Goal: Navigation & Orientation: Find specific page/section

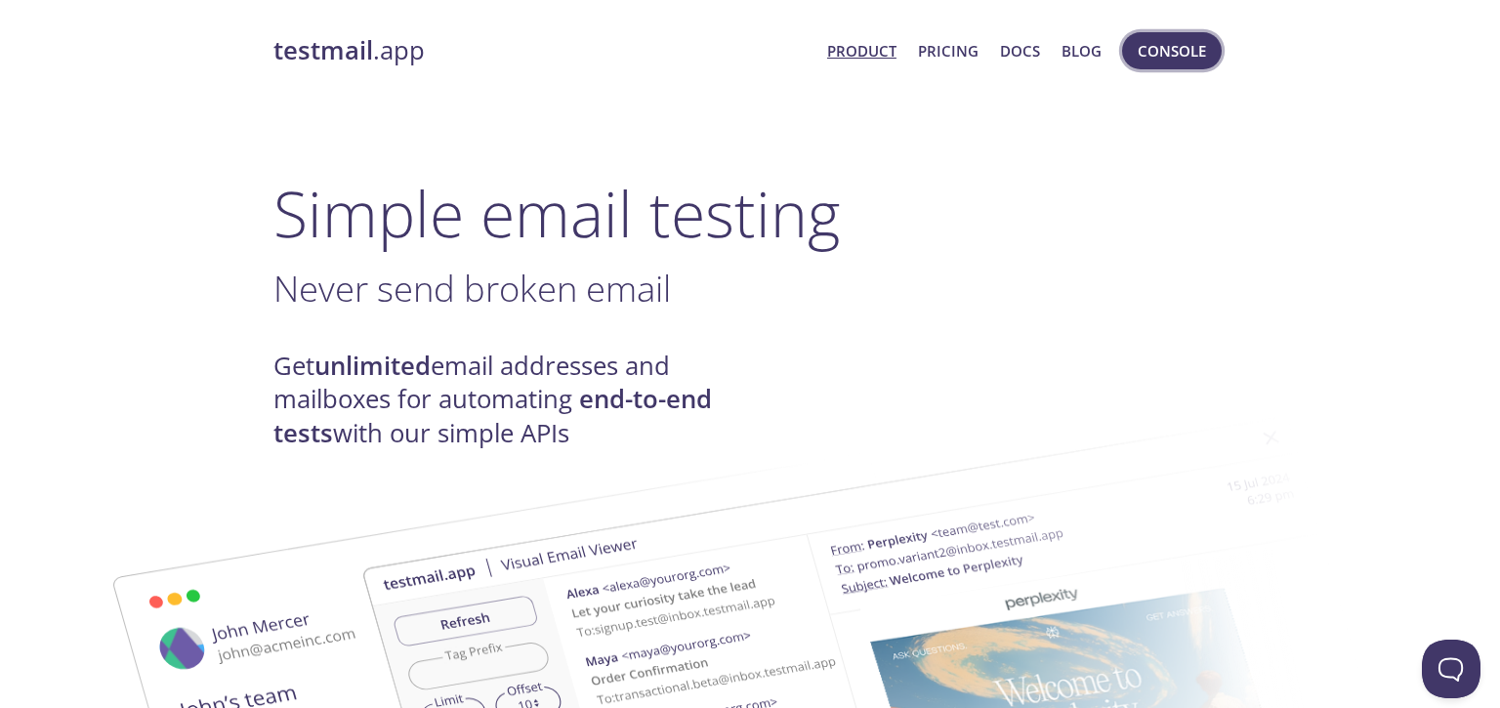
click at [1163, 52] on span "Console" at bounding box center [1172, 50] width 68 height 25
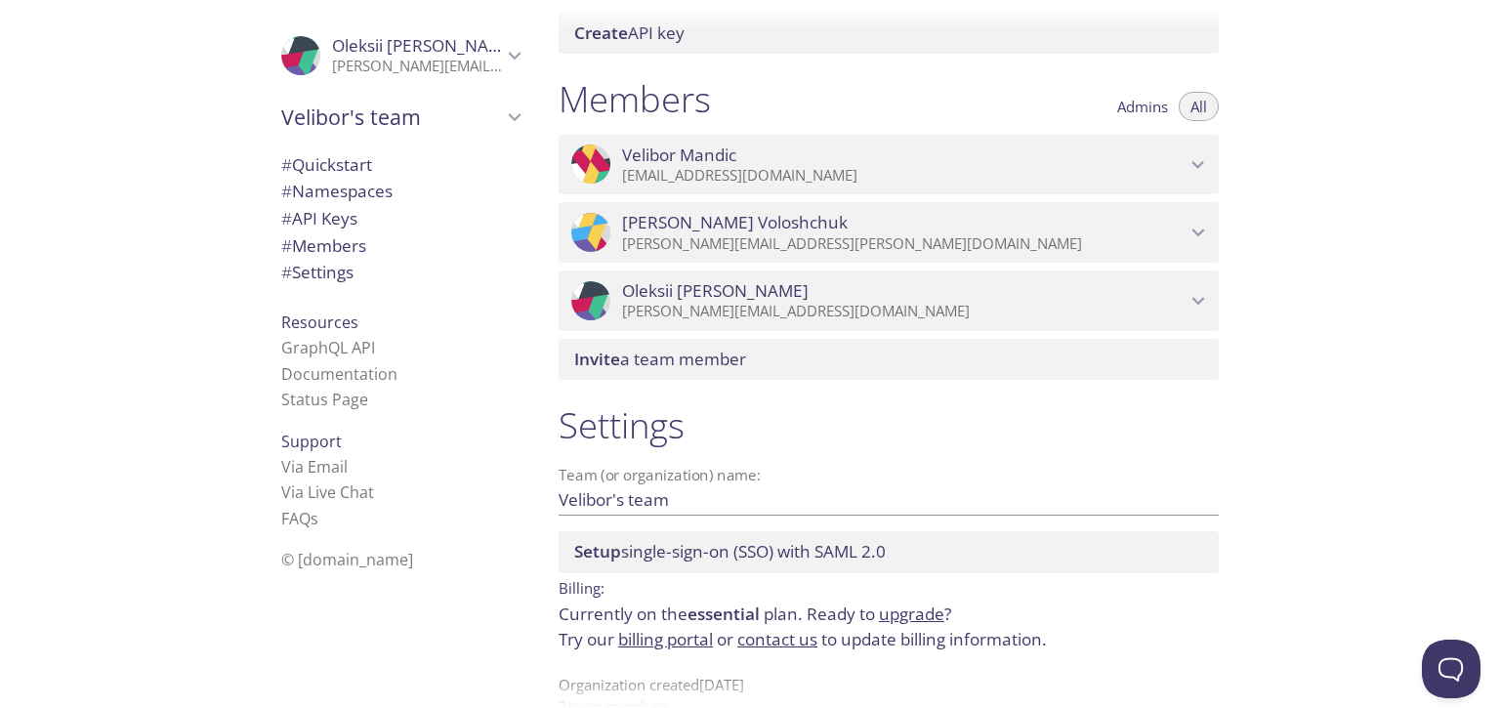
scroll to position [842, 0]
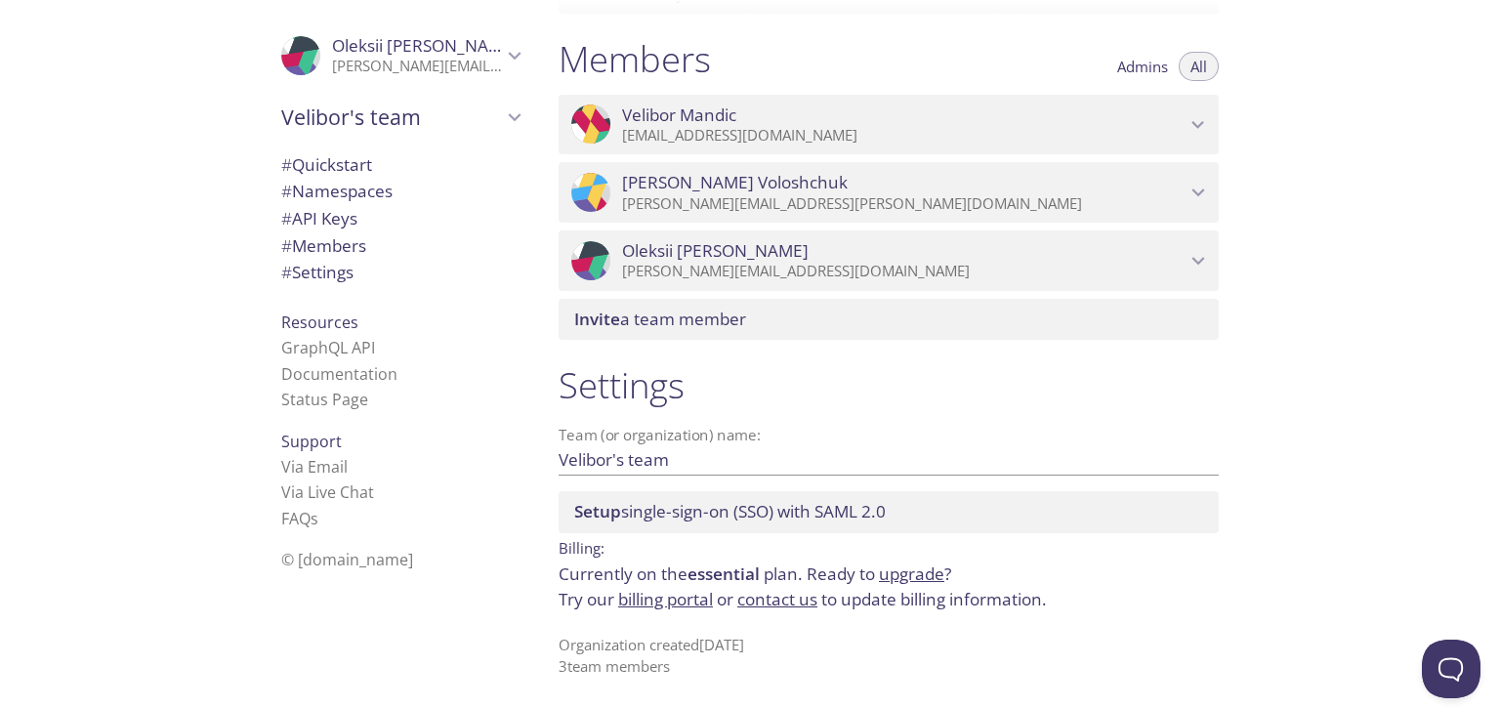
click at [679, 600] on link "billing portal" at bounding box center [665, 599] width 95 height 22
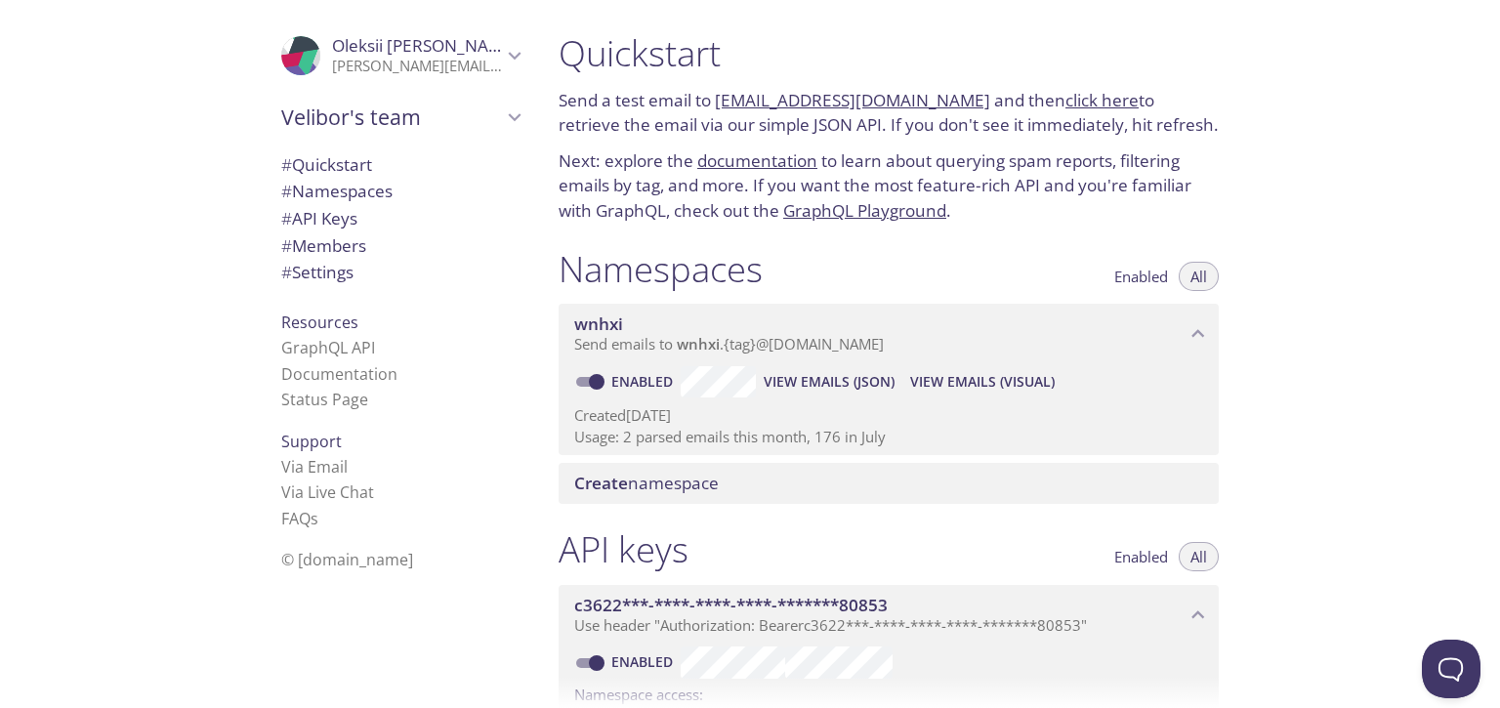
click at [514, 52] on icon "Oleksii Rushchak" at bounding box center [514, 55] width 25 height 25
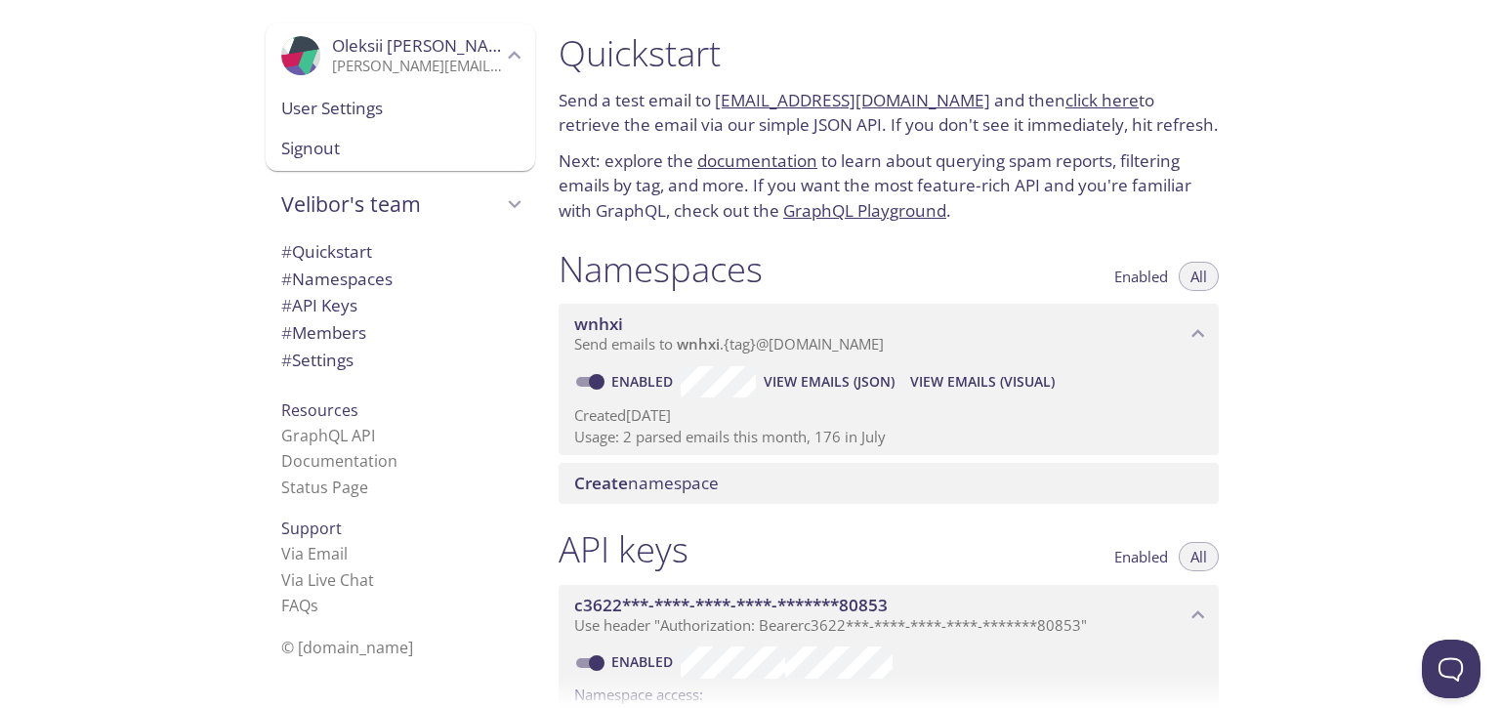
click at [518, 49] on icon "Oleksii Rushchak" at bounding box center [514, 55] width 25 height 25
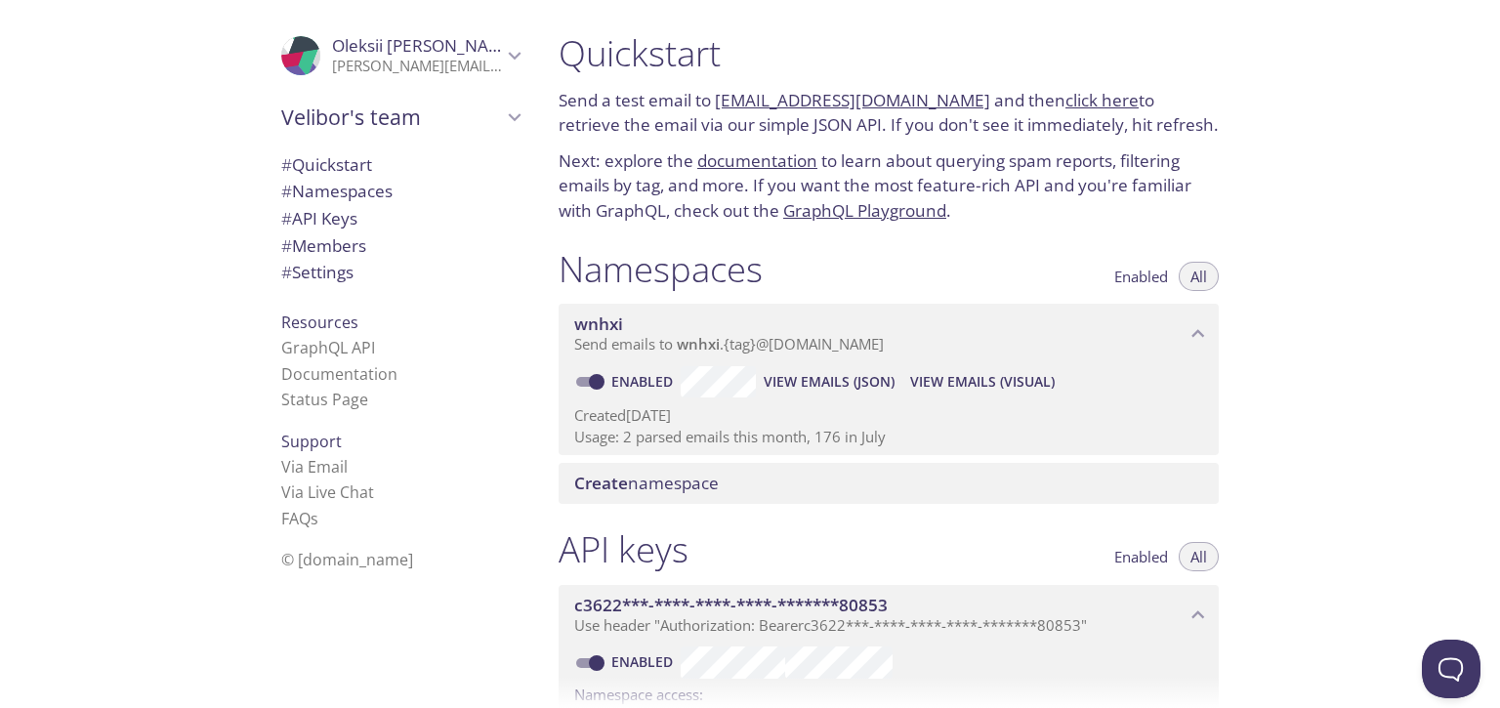
click at [1066, 100] on link "click here" at bounding box center [1102, 100] width 73 height 22
click at [919, 213] on link "GraphQL Playground" at bounding box center [864, 210] width 163 height 22
click at [1066, 100] on link "click here" at bounding box center [1102, 100] width 73 height 22
